Goal: Task Accomplishment & Management: Complete application form

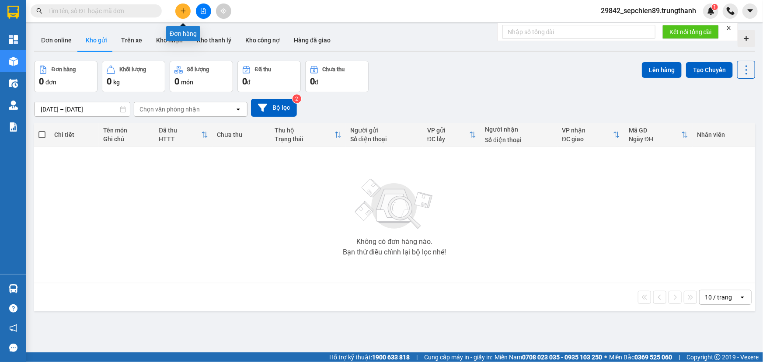
click at [185, 12] on icon "plus" at bounding box center [183, 11] width 6 height 6
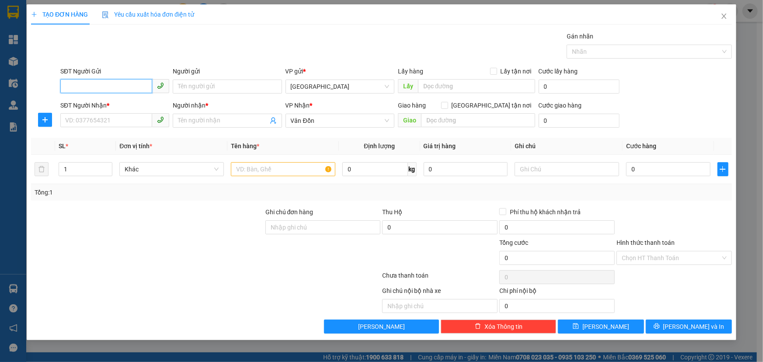
click at [104, 83] on input "SĐT Người Gửi" at bounding box center [106, 86] width 92 height 14
click at [116, 109] on div "0379111999 - a long" at bounding box center [114, 104] width 109 height 14
type input "0379111999"
type input "a long"
type input "vphn"
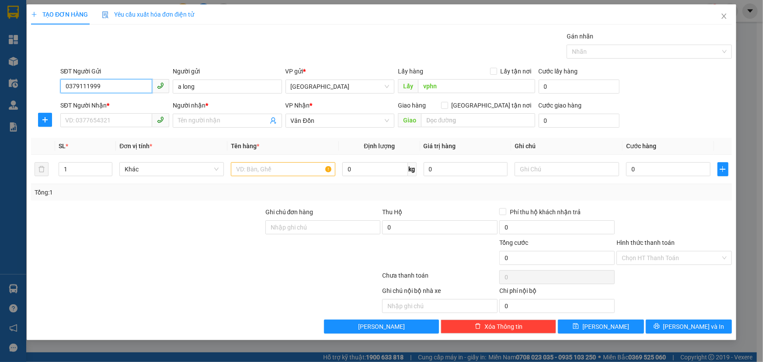
type input "0379111999"
click at [99, 131] on div "Transit Pickup Surcharge Ids Transit Deliver Surcharge Ids Transit Deliver Surc…" at bounding box center [381, 182] width 701 height 302
click at [102, 123] on input "SĐT Người Nhận *" at bounding box center [106, 120] width 92 height 14
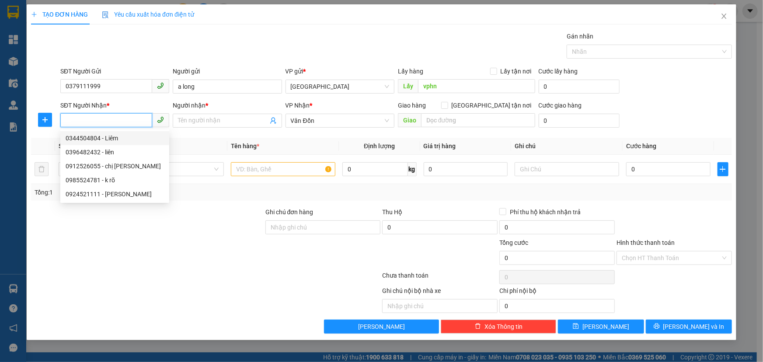
click at [127, 140] on div "0344504804 - Liêm" at bounding box center [115, 138] width 98 height 10
type input "0344504804"
type input "Liêm"
type input "vpvd"
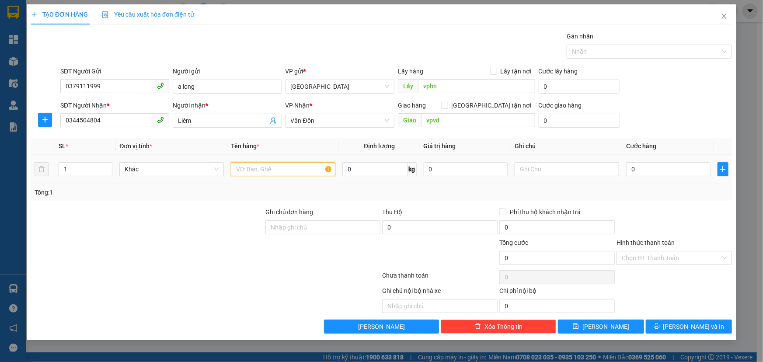
click at [280, 172] on input "text" at bounding box center [283, 169] width 105 height 14
type input "hồ sơ"
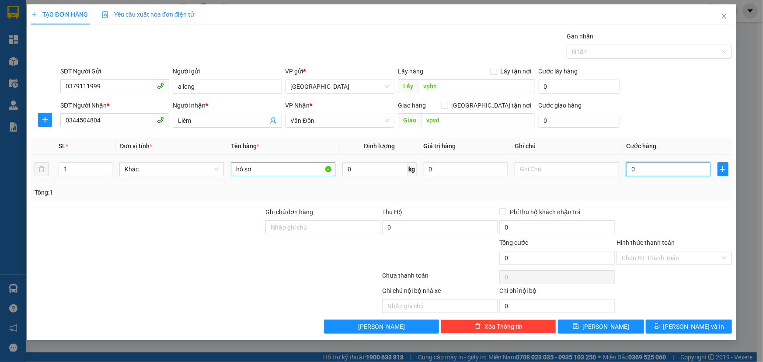
type input "7"
type input "70"
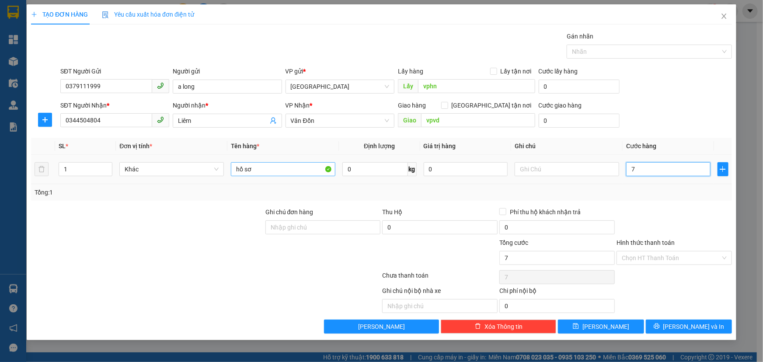
type input "70"
type input "700"
type input "7.000"
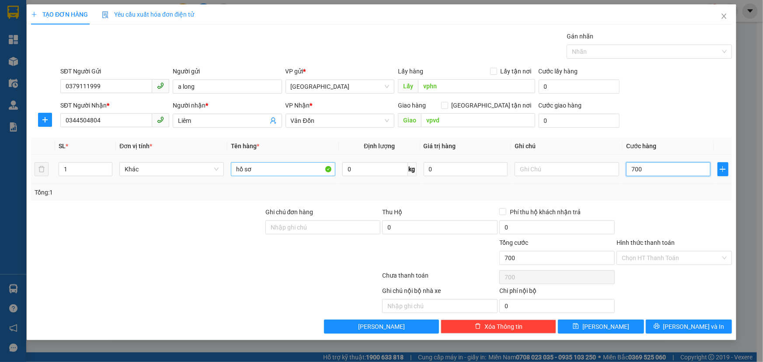
type input "7.000"
type input "70.000"
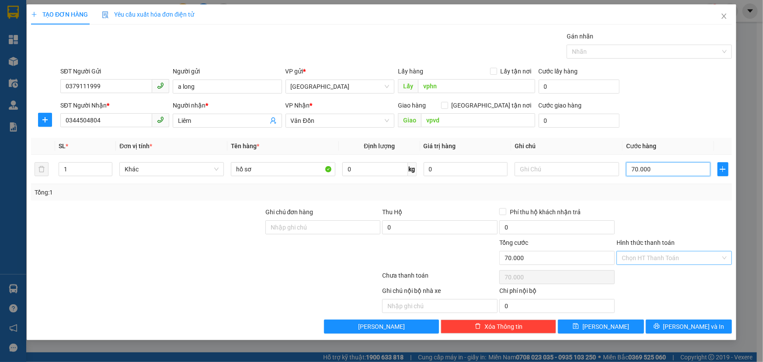
type input "70.000"
click at [665, 254] on input "Hình thức thanh toán" at bounding box center [671, 258] width 99 height 13
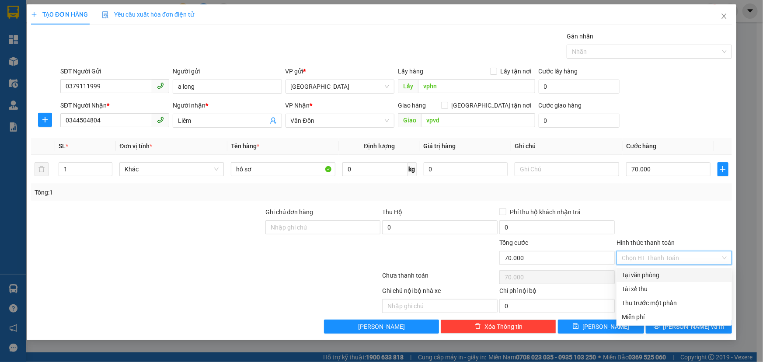
click at [652, 276] on div "Tại văn phòng" at bounding box center [674, 275] width 105 height 10
type input "0"
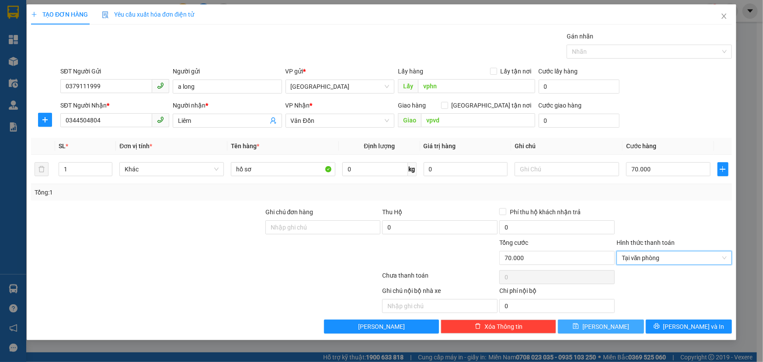
click at [610, 327] on span "[PERSON_NAME]" at bounding box center [606, 327] width 47 height 10
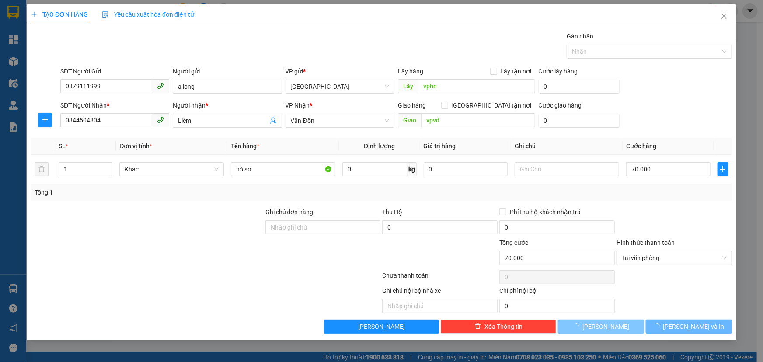
type input "0"
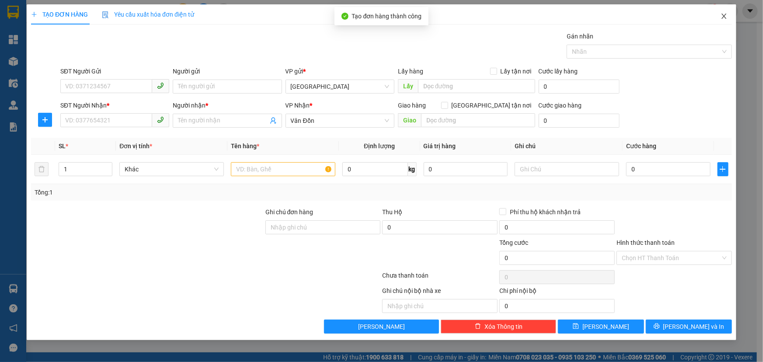
click at [726, 17] on icon "close" at bounding box center [724, 16] width 7 height 7
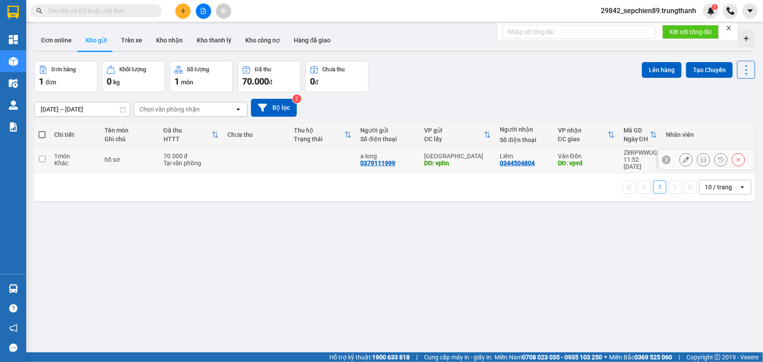
click at [44, 156] on input "checkbox" at bounding box center [42, 159] width 7 height 7
checkbox input "true"
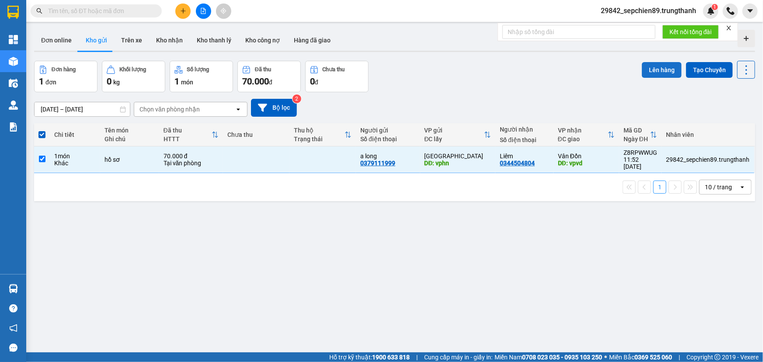
click at [657, 70] on button "Lên hàng" at bounding box center [662, 70] width 40 height 16
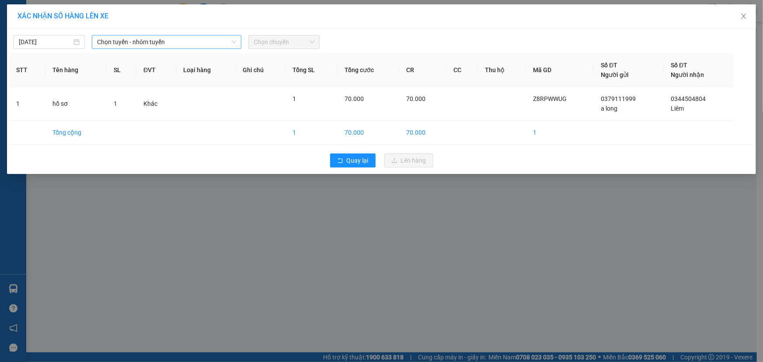
click at [129, 39] on span "Chọn tuyến - nhóm tuyến" at bounding box center [166, 41] width 139 height 13
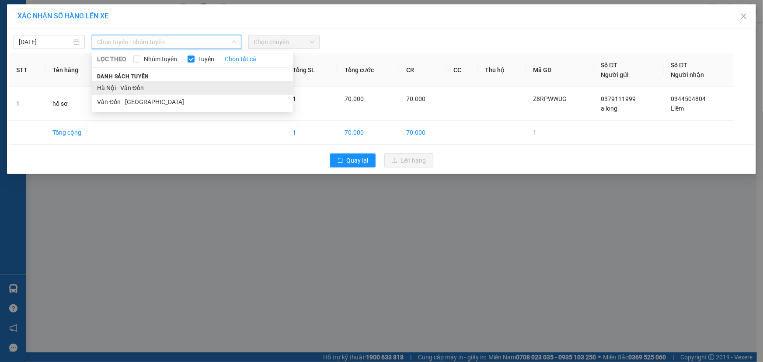
click at [126, 87] on li "Hà Nội - Vân Đồn" at bounding box center [192, 88] width 201 height 14
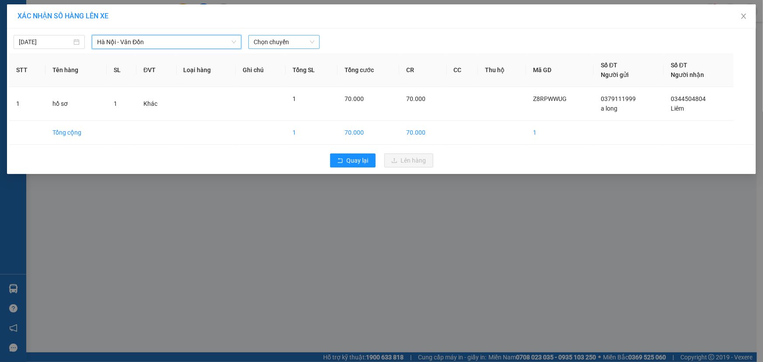
click at [278, 42] on span "Chọn chuyến" at bounding box center [284, 41] width 61 height 13
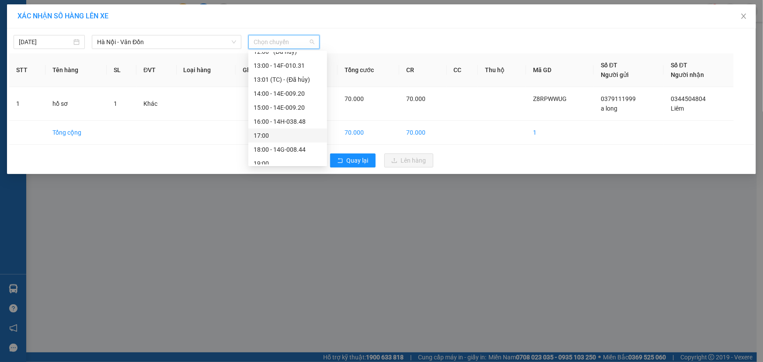
scroll to position [103, 0]
click at [288, 68] on div "13:00 - 14F-010.31" at bounding box center [288, 68] width 68 height 10
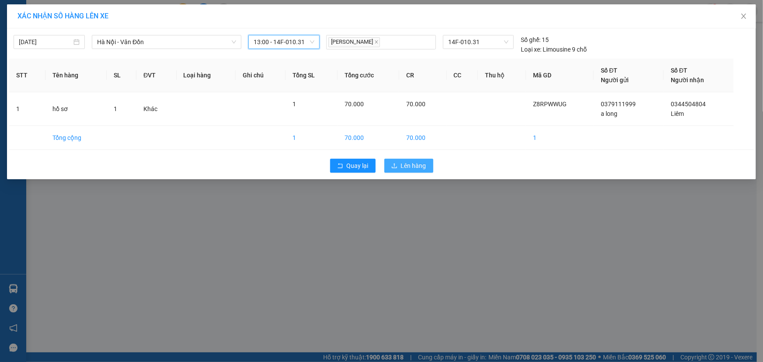
click at [406, 162] on span "Lên hàng" at bounding box center [413, 166] width 25 height 10
